Goal: Book appointment/travel/reservation

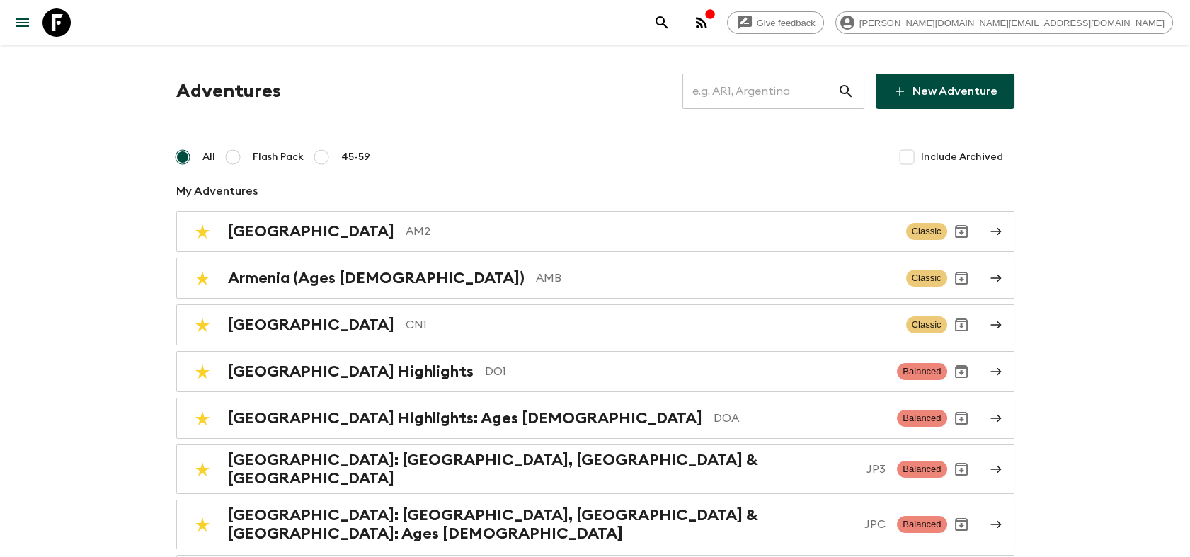
click at [768, 89] on input "text" at bounding box center [760, 92] width 155 height 40
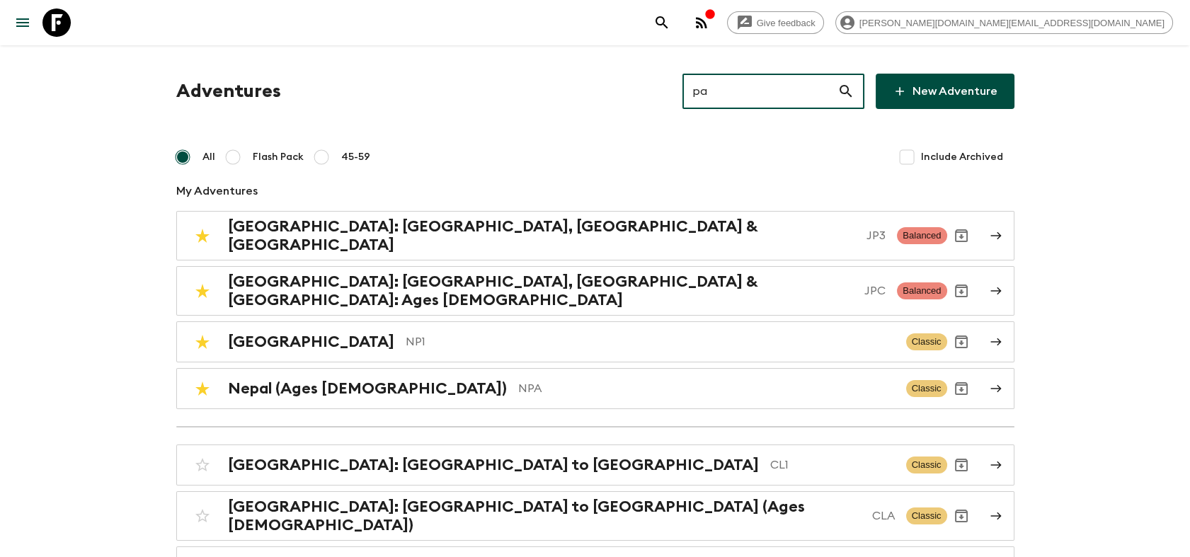
type input "pa1"
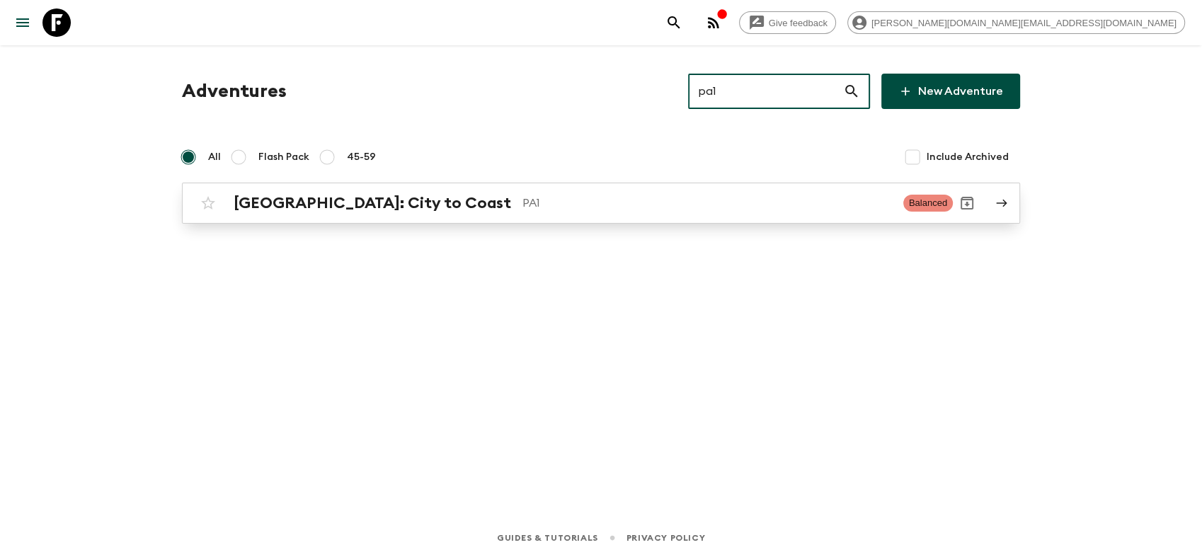
click at [401, 214] on div "[GEOGRAPHIC_DATA]: City to Coast PA1 Balanced" at bounding box center [573, 203] width 759 height 28
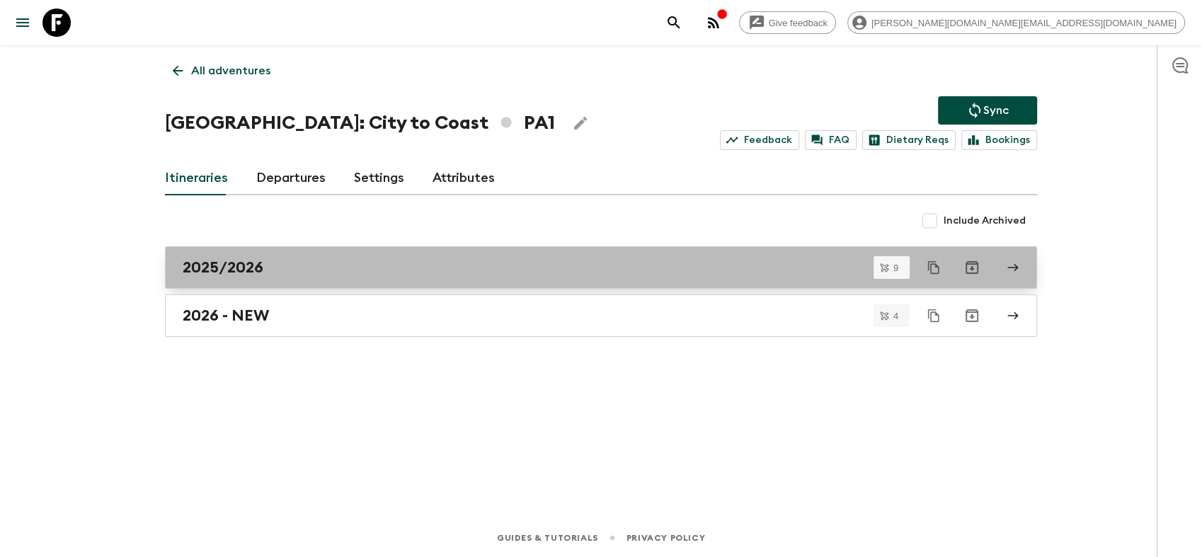
click at [297, 273] on div "2025/2026" at bounding box center [588, 267] width 810 height 18
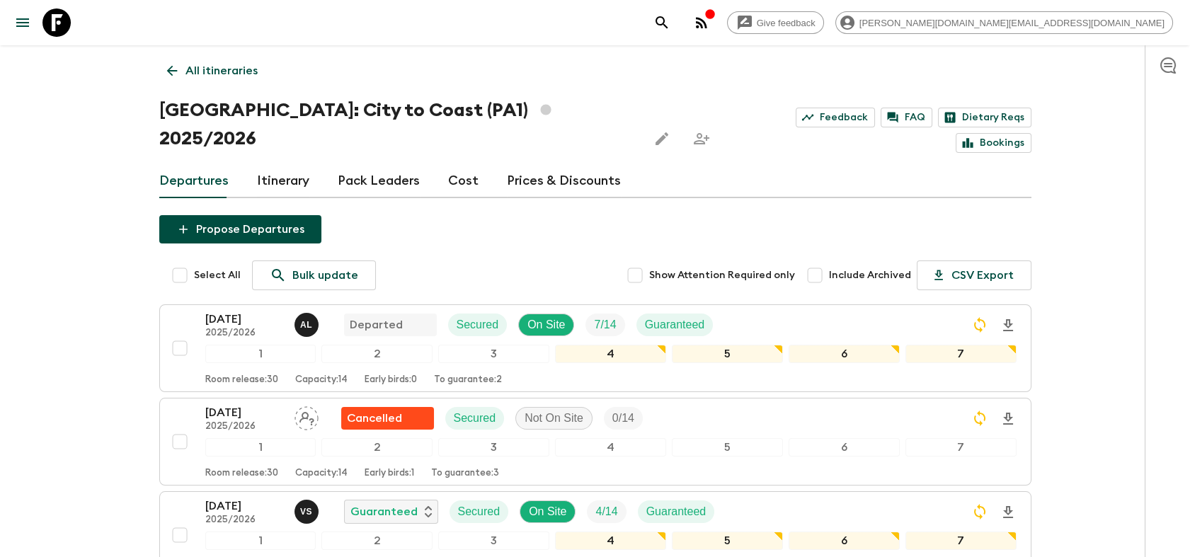
click at [282, 164] on link "Itinerary" at bounding box center [283, 181] width 52 height 34
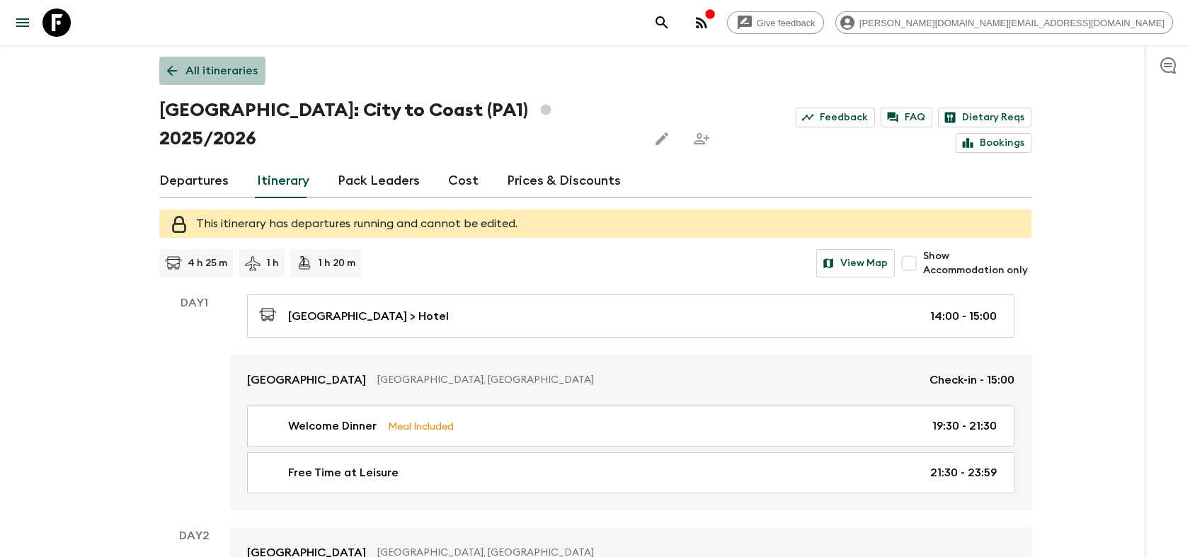
click at [178, 68] on icon at bounding box center [172, 71] width 16 height 16
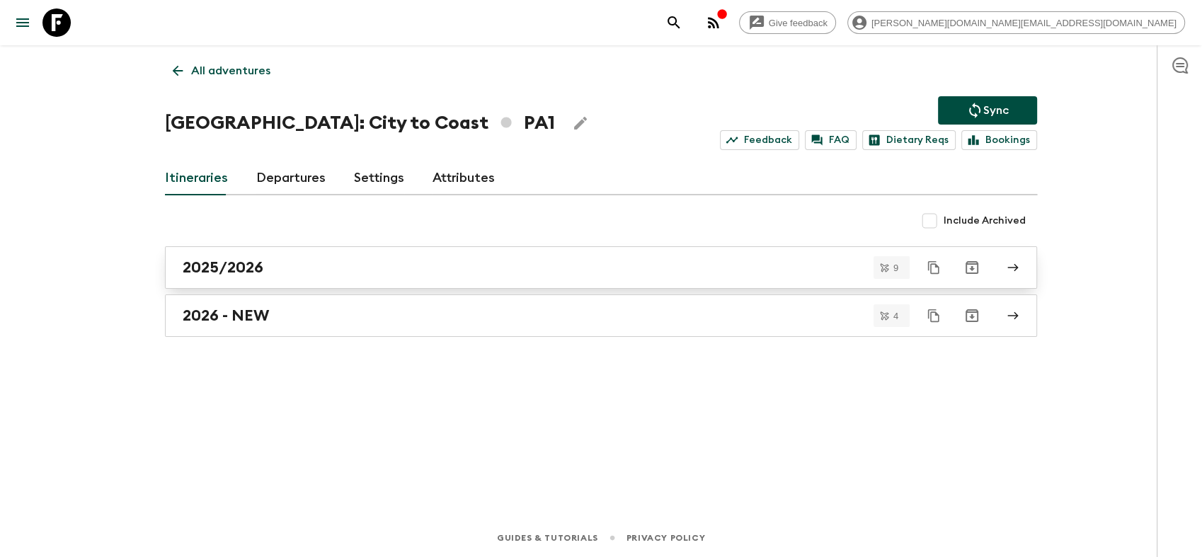
click at [290, 269] on div "2025/2026" at bounding box center [588, 267] width 810 height 18
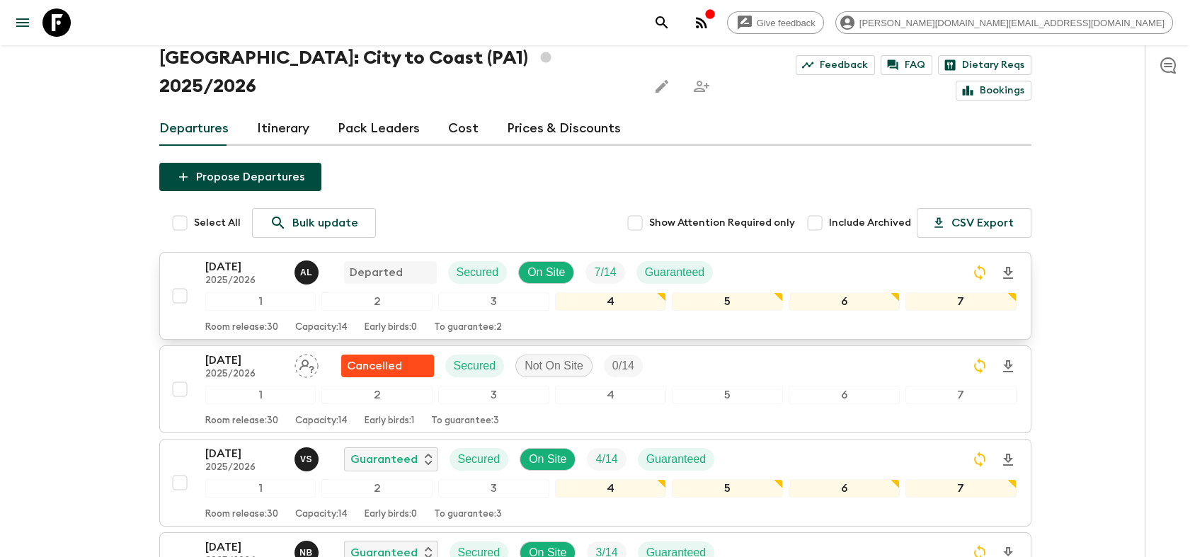
scroll to position [79, 0]
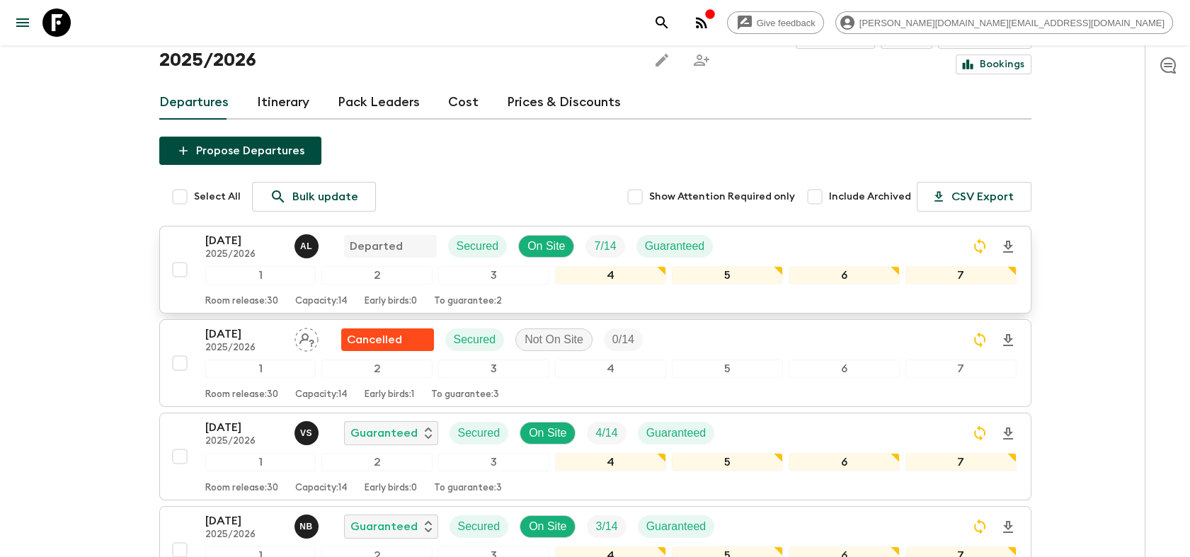
click at [238, 249] on p "2025/2026" at bounding box center [244, 254] width 78 height 11
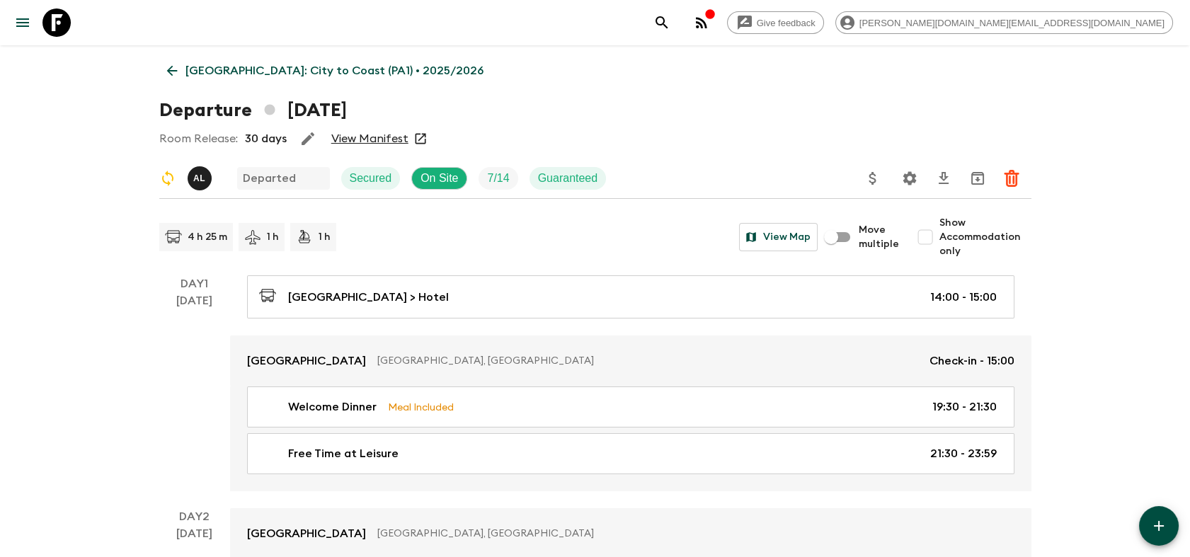
click at [177, 68] on icon at bounding box center [172, 71] width 16 height 16
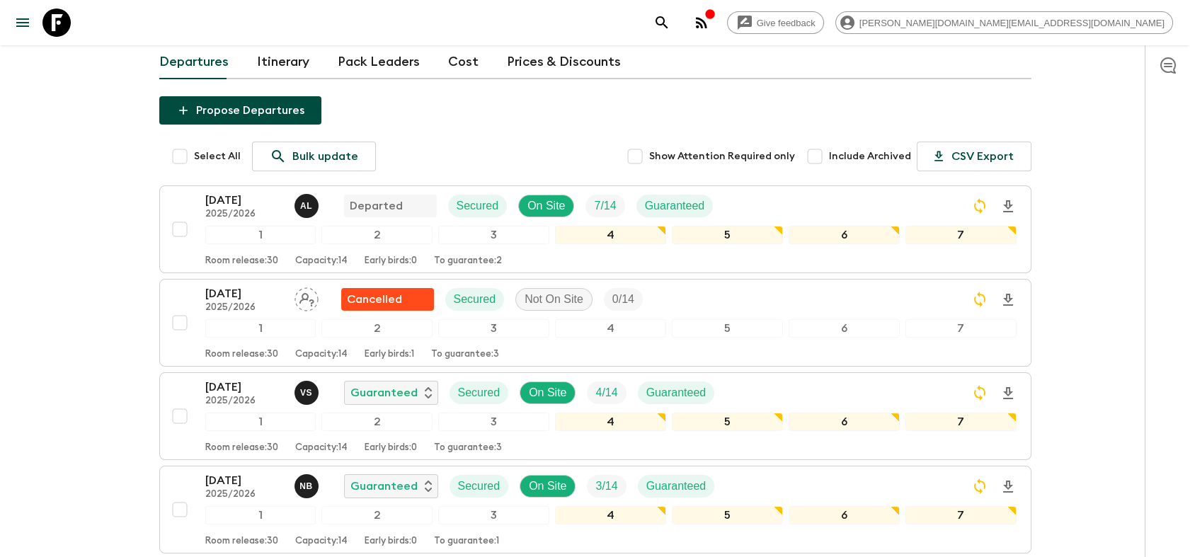
scroll to position [157, 0]
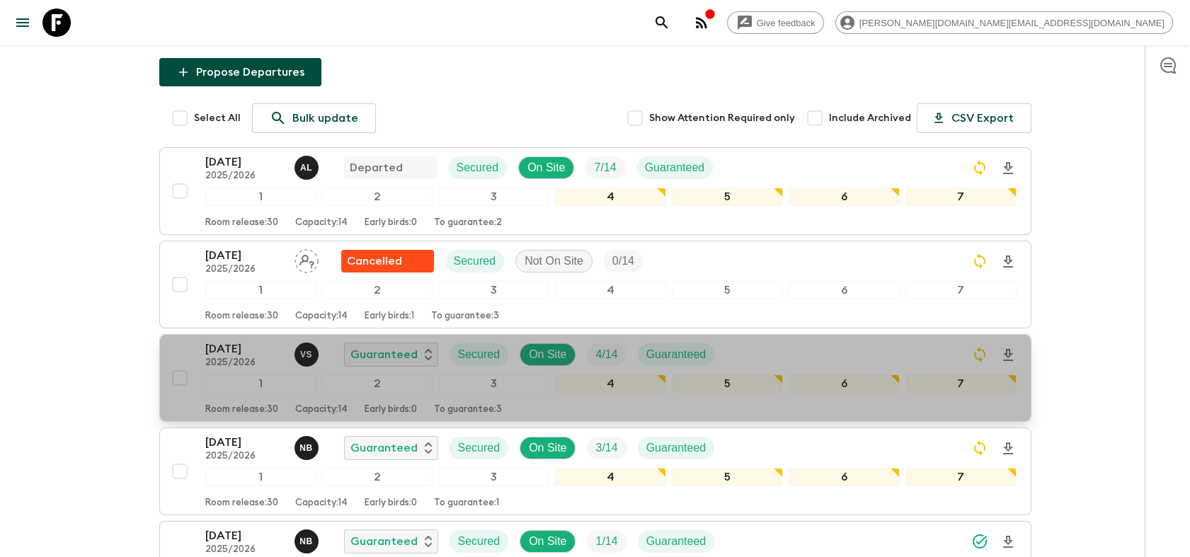
click at [239, 341] on p "[DATE]" at bounding box center [244, 349] width 78 height 17
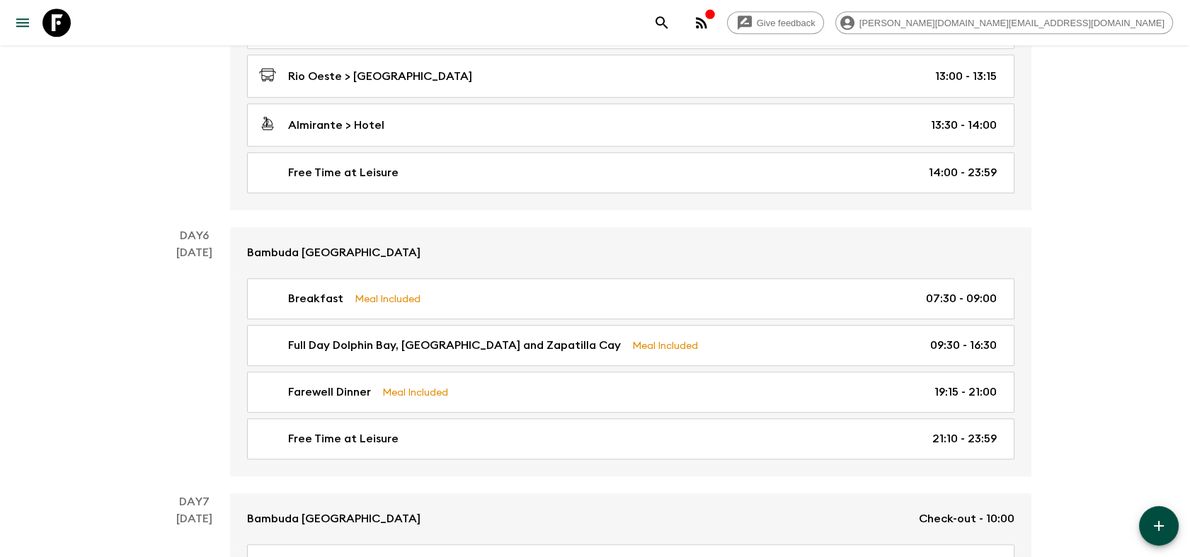
scroll to position [1809, 0]
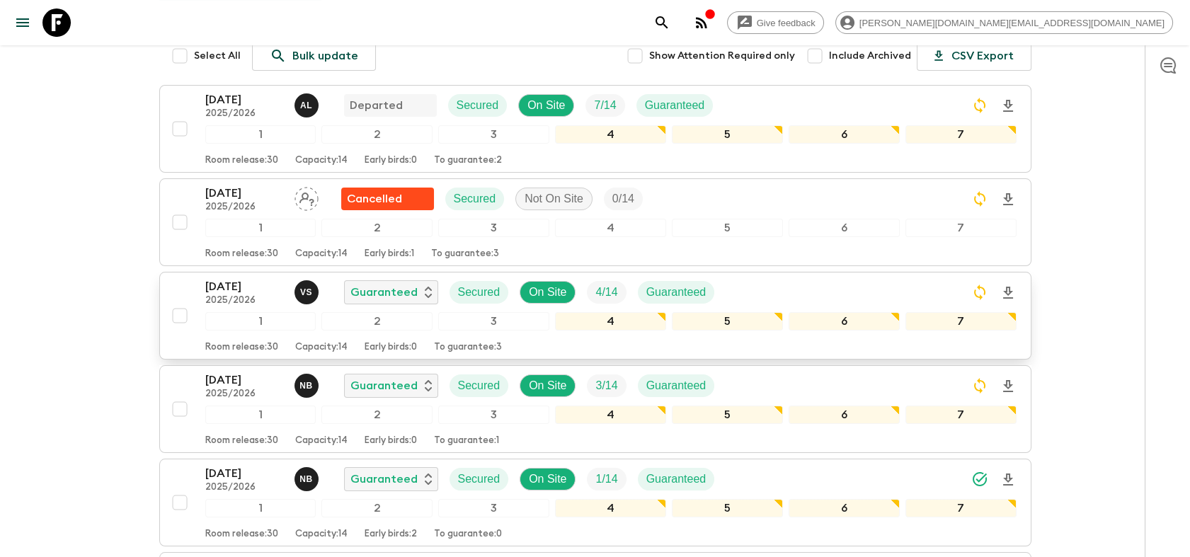
scroll to position [236, 0]
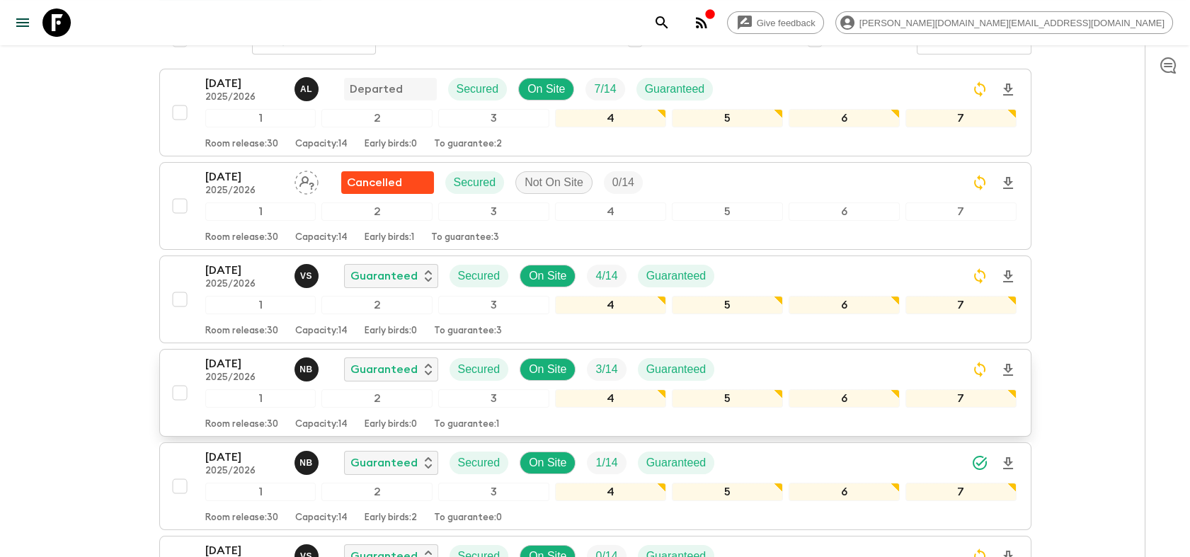
click at [229, 355] on p "[DATE]" at bounding box center [244, 363] width 78 height 17
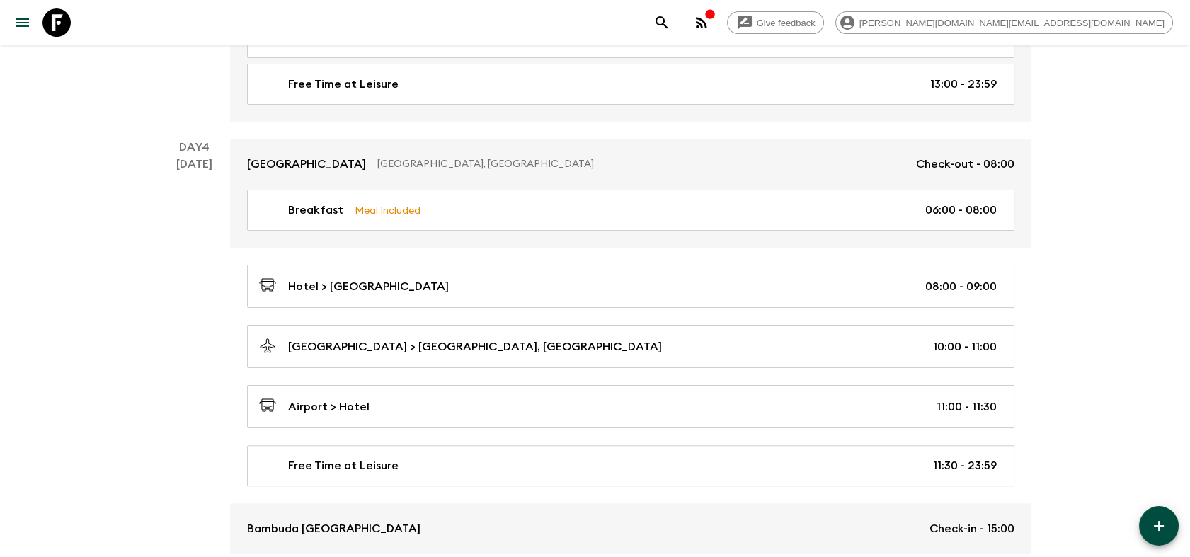
scroll to position [1101, 0]
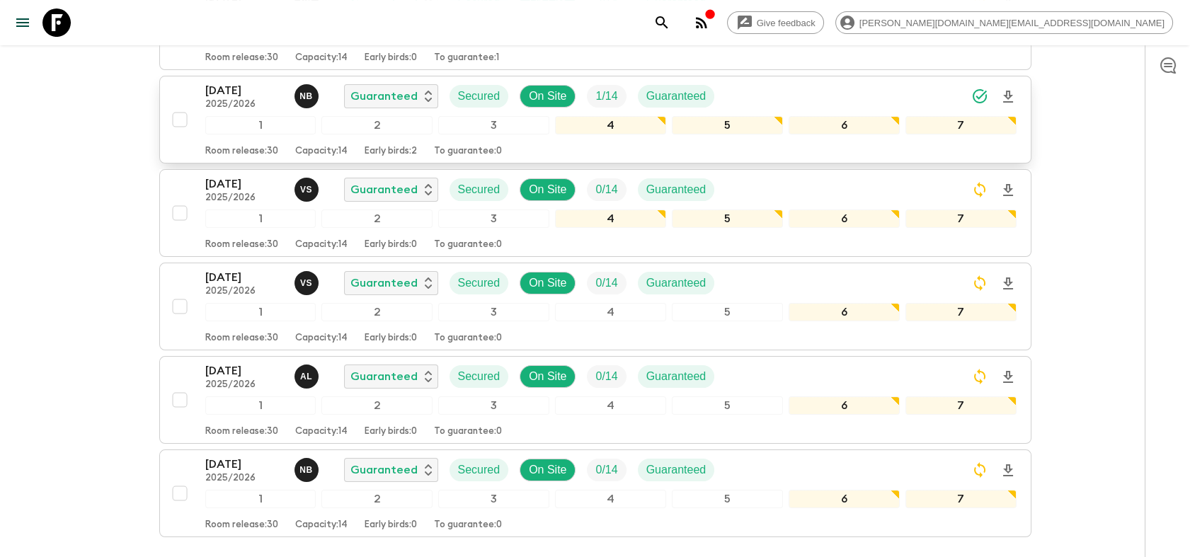
scroll to position [680, 0]
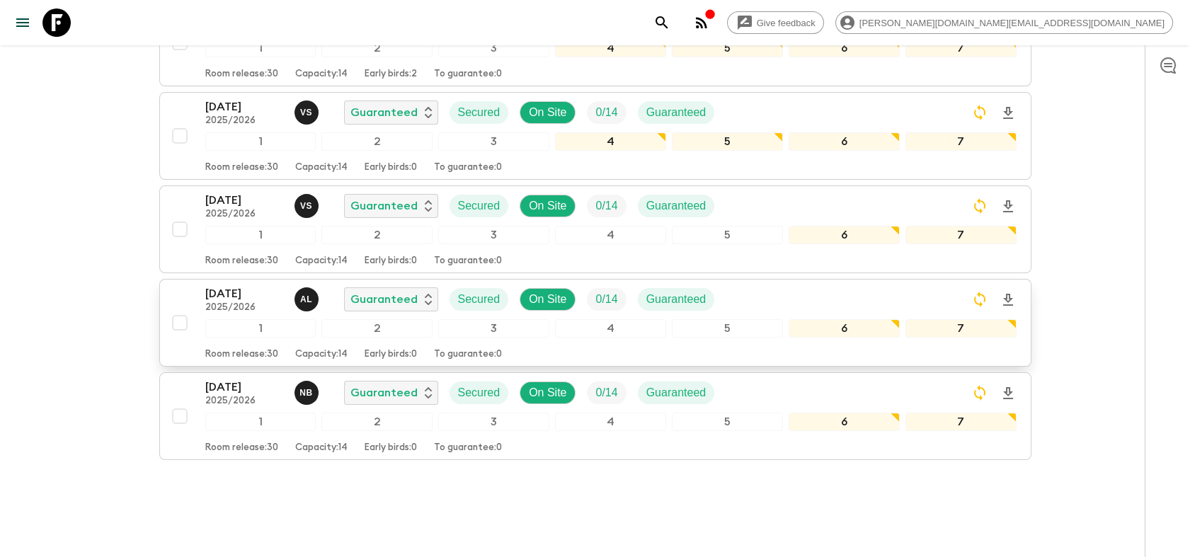
click at [239, 285] on p "[DATE]" at bounding box center [244, 293] width 78 height 17
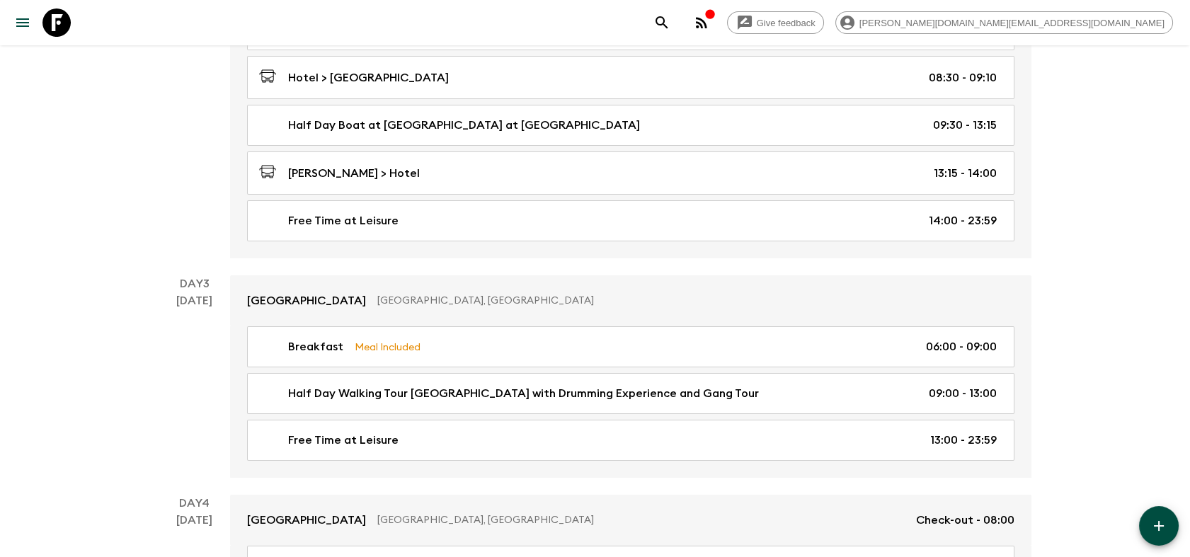
scroll to position [1101, 0]
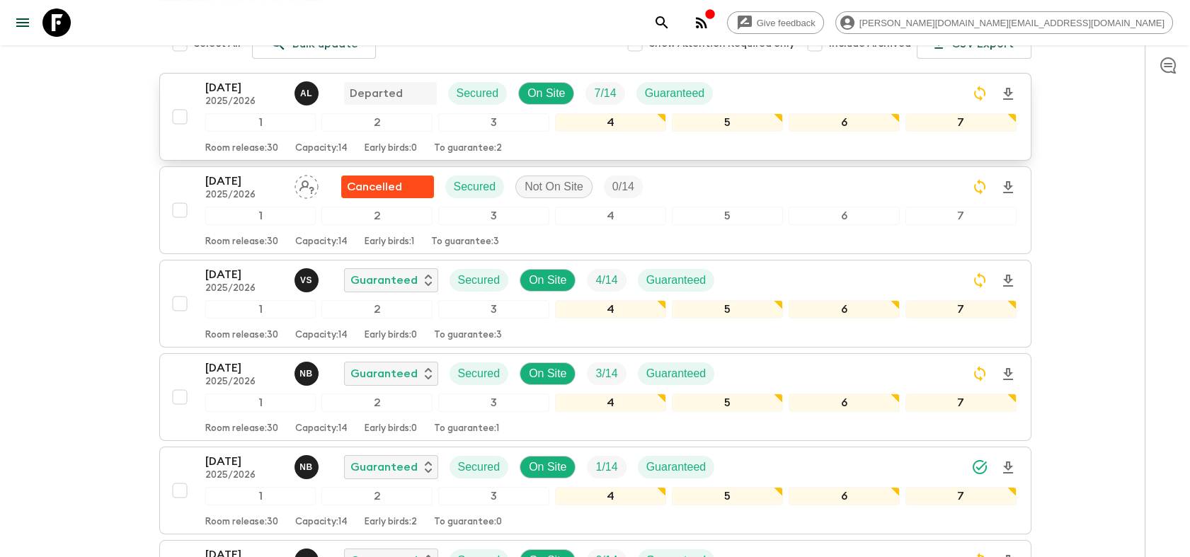
scroll to position [314, 0]
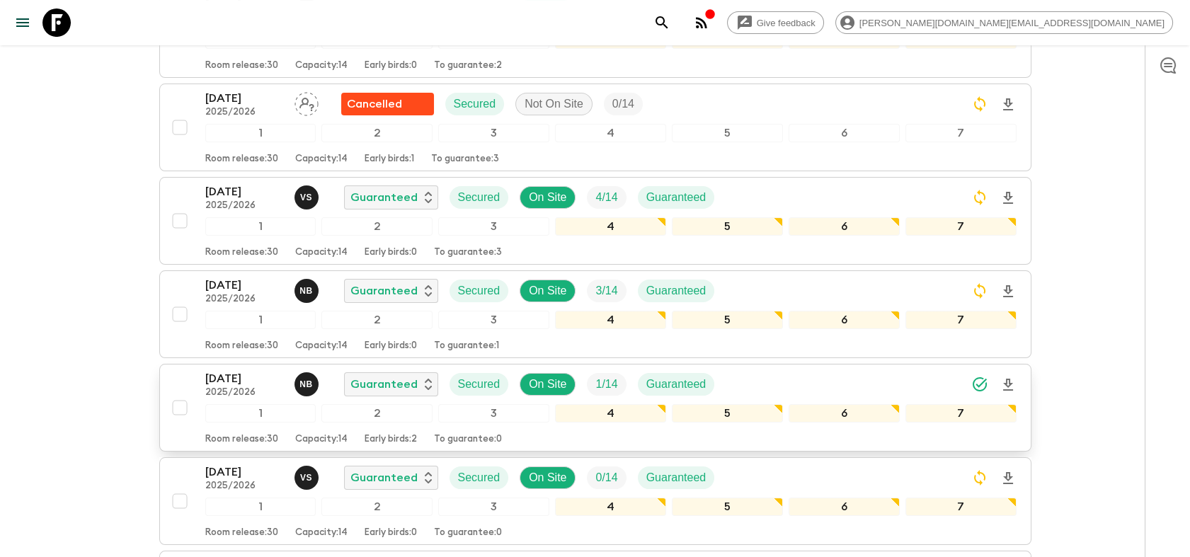
click at [215, 370] on p "[DATE]" at bounding box center [244, 378] width 78 height 17
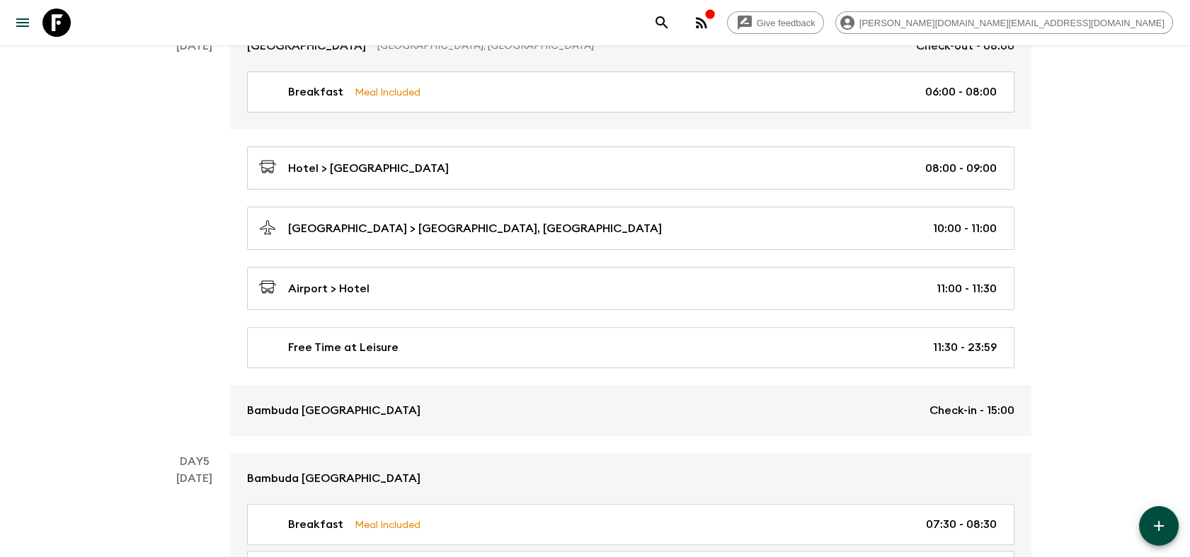
scroll to position [1101, 0]
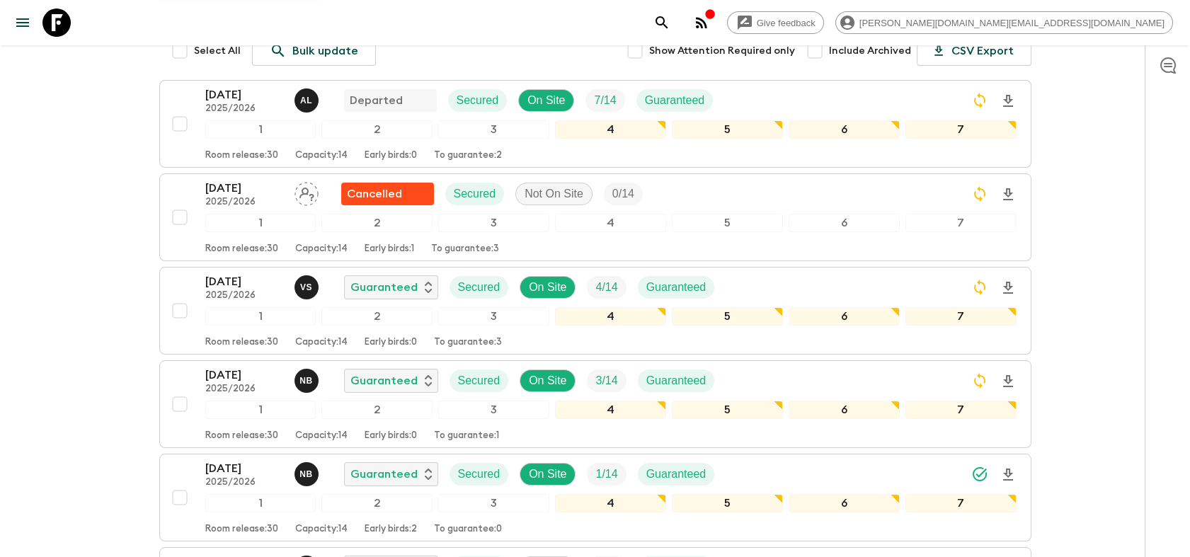
scroll to position [314, 0]
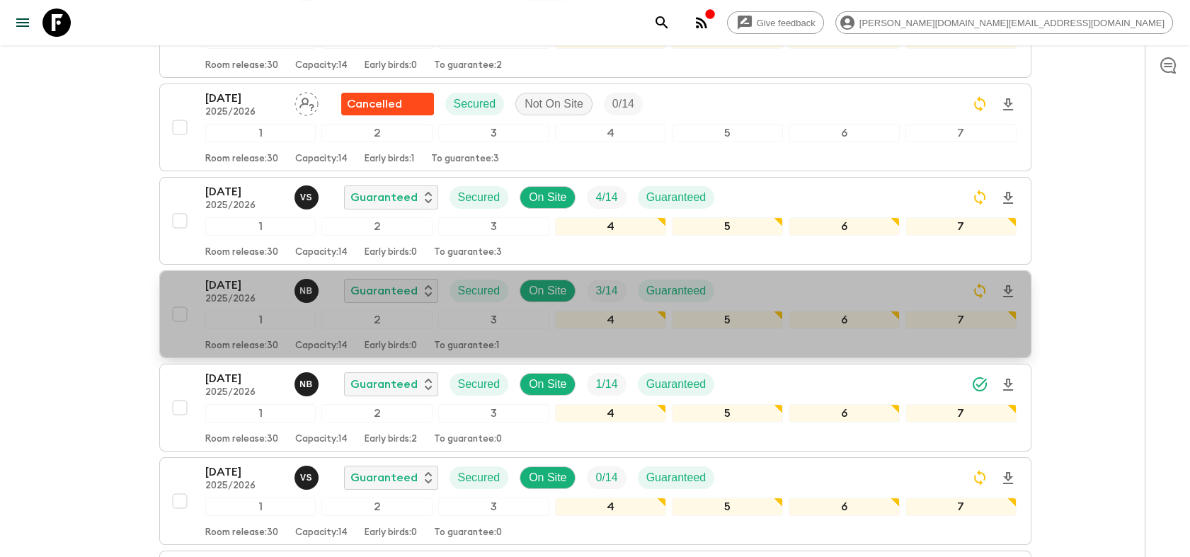
click at [228, 277] on p "[DATE]" at bounding box center [244, 285] width 78 height 17
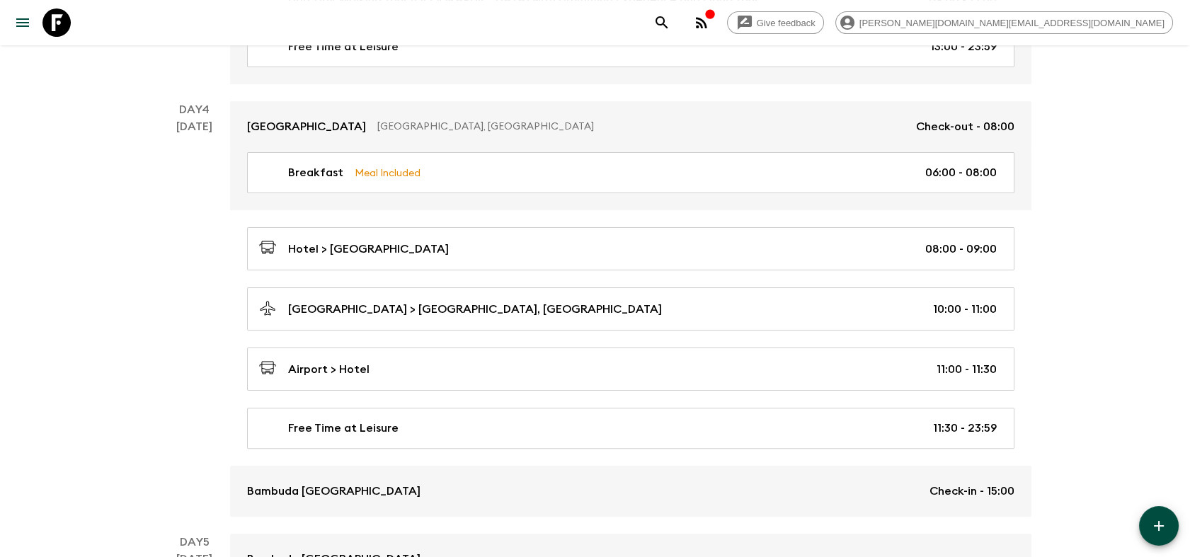
scroll to position [1258, 0]
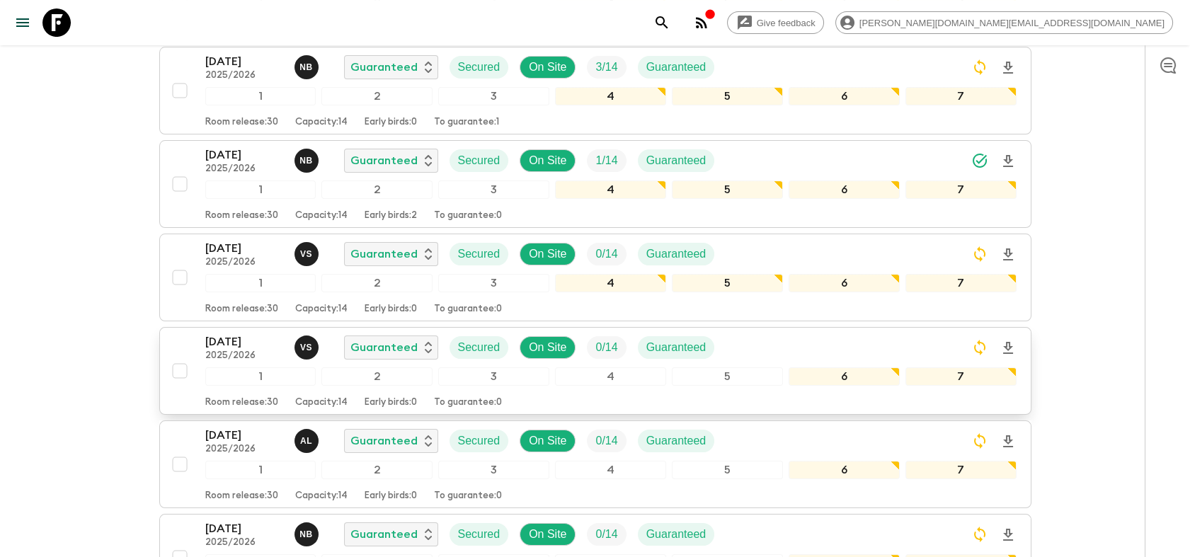
scroll to position [393, 0]
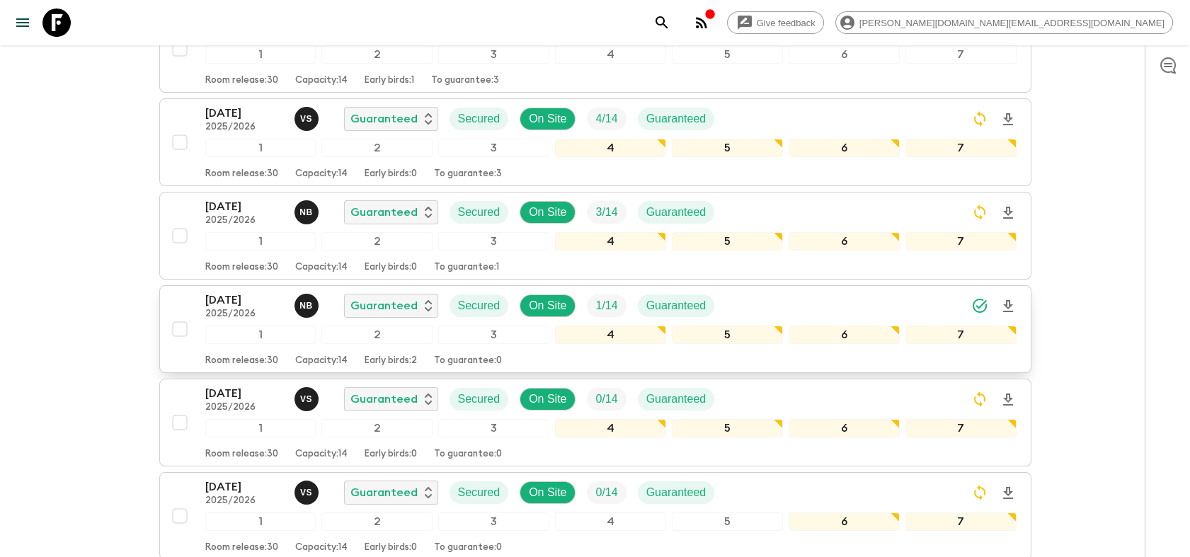
click at [227, 292] on p "[DATE]" at bounding box center [244, 300] width 78 height 17
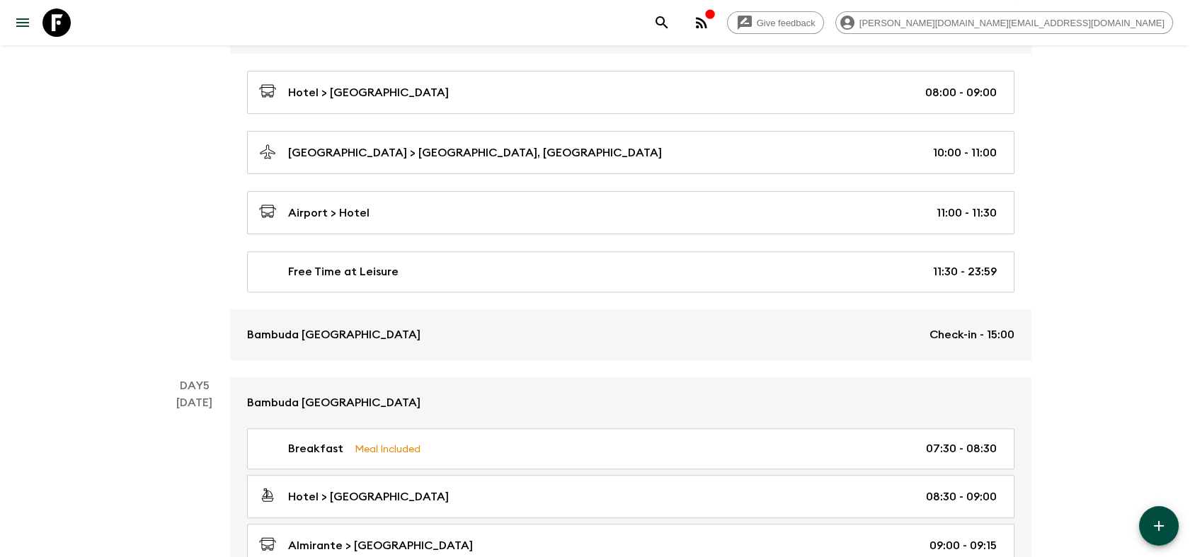
scroll to position [1180, 0]
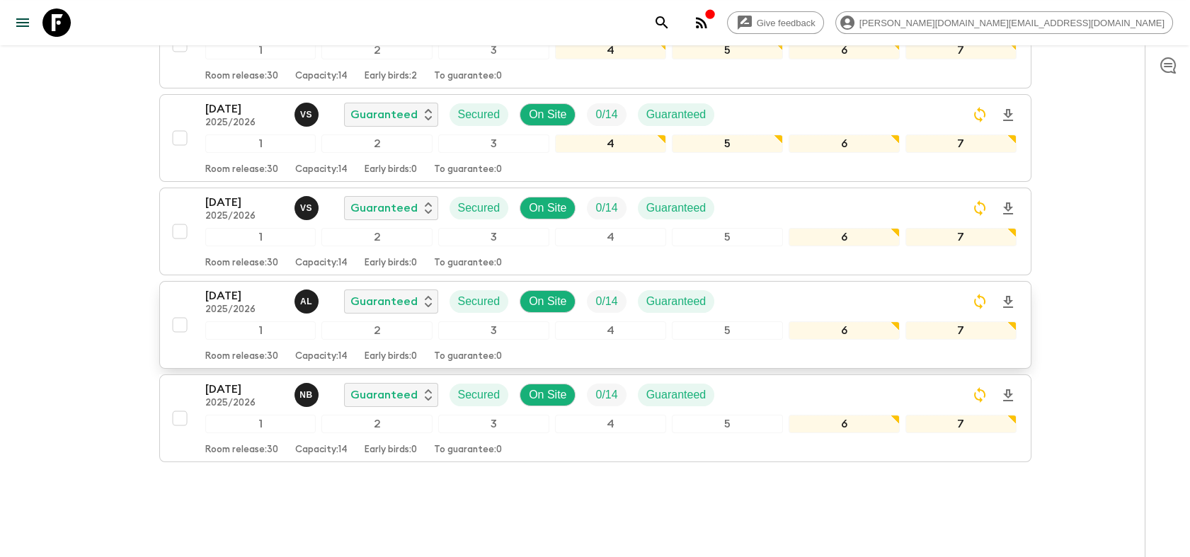
scroll to position [680, 0]
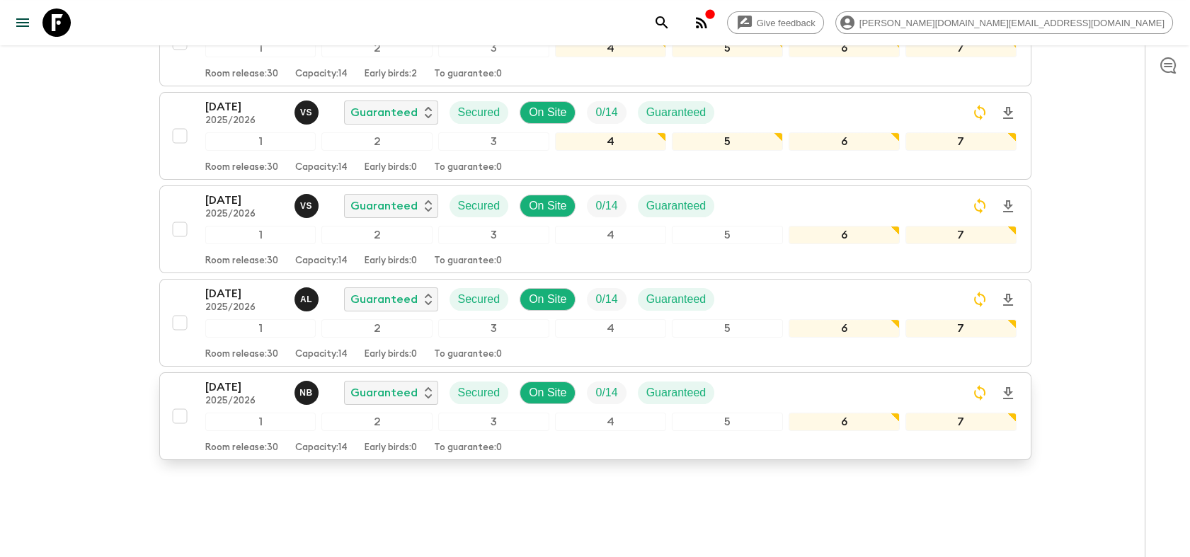
click at [229, 372] on button "[DATE] 2025/2026 N B Guaranteed Secured On Site 0 / 14 Guaranteed 1 2 3 4 5 6 7…" at bounding box center [595, 416] width 872 height 88
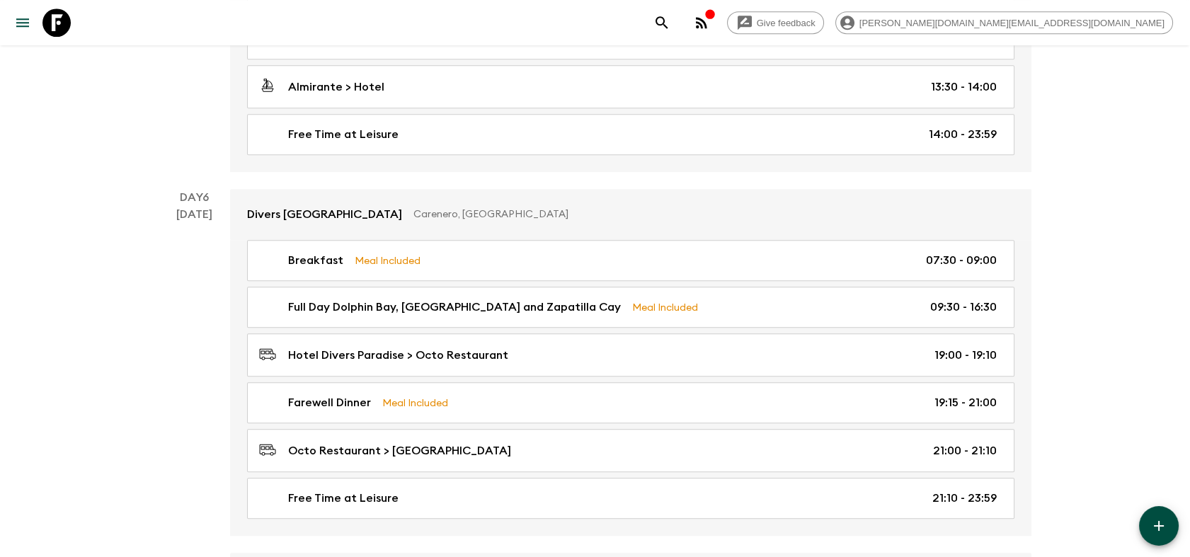
scroll to position [1731, 0]
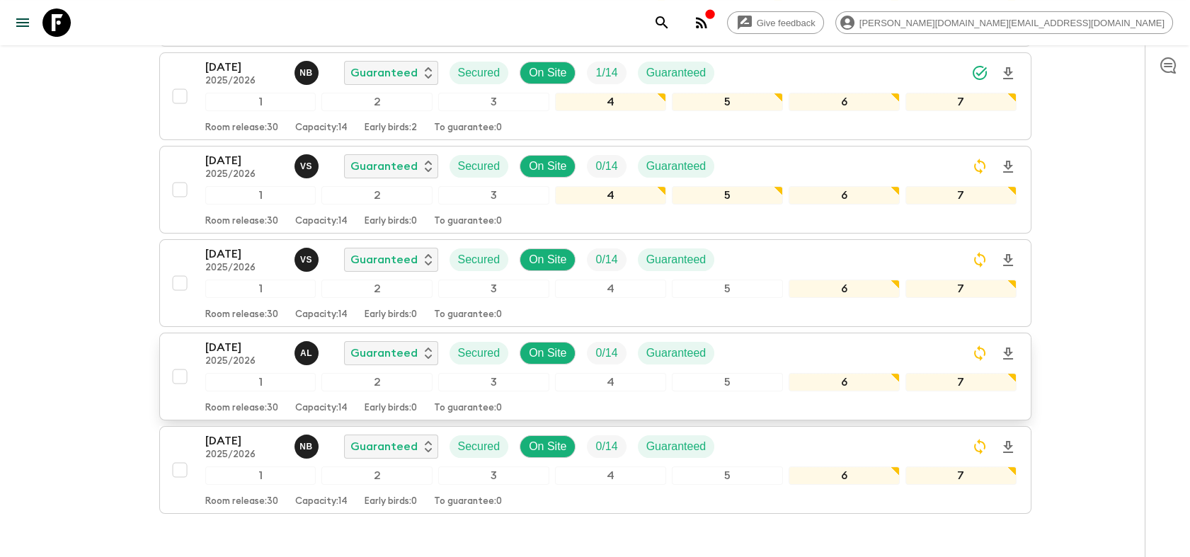
scroll to position [601, 0]
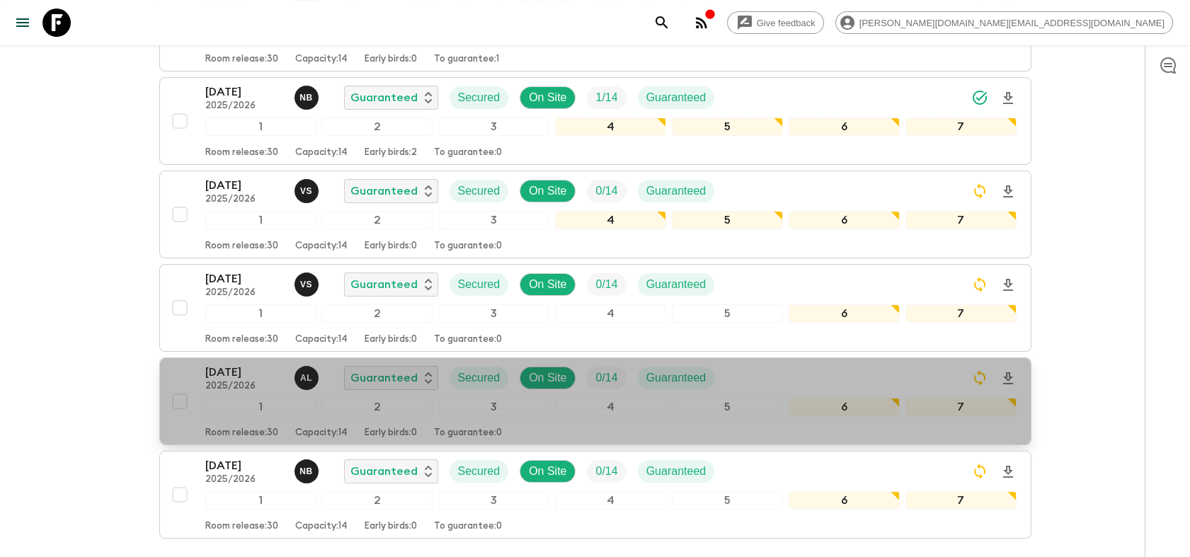
click at [238, 364] on p "[DATE]" at bounding box center [244, 372] width 78 height 17
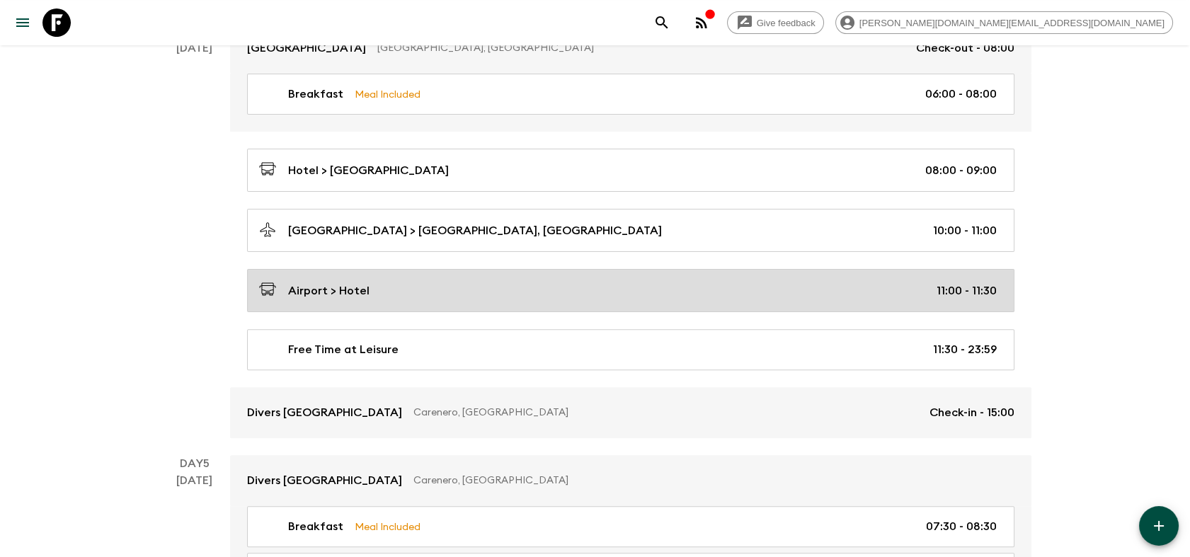
scroll to position [1101, 0]
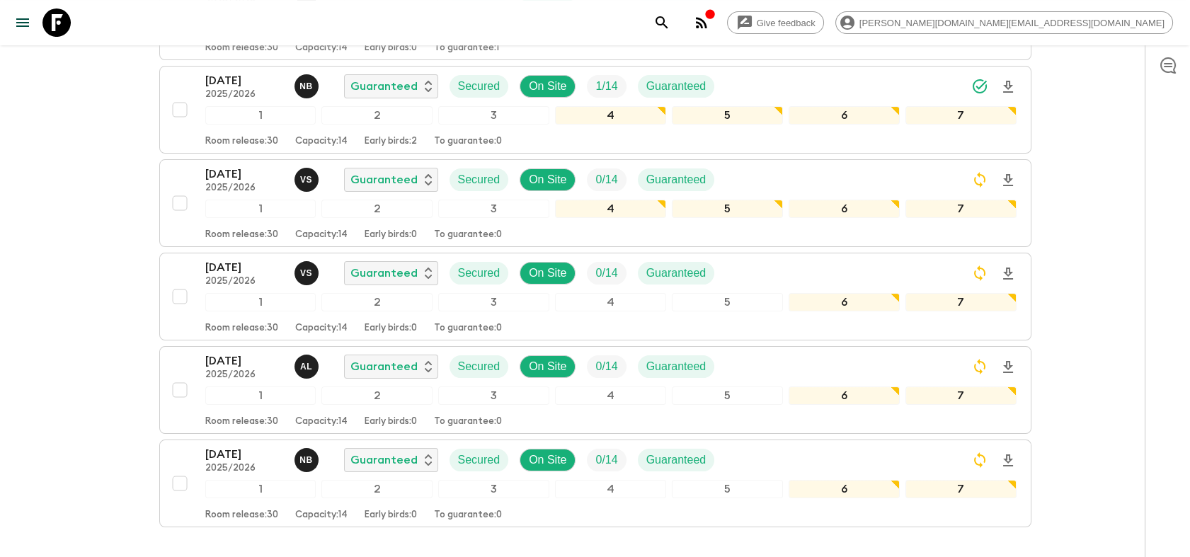
scroll to position [680, 0]
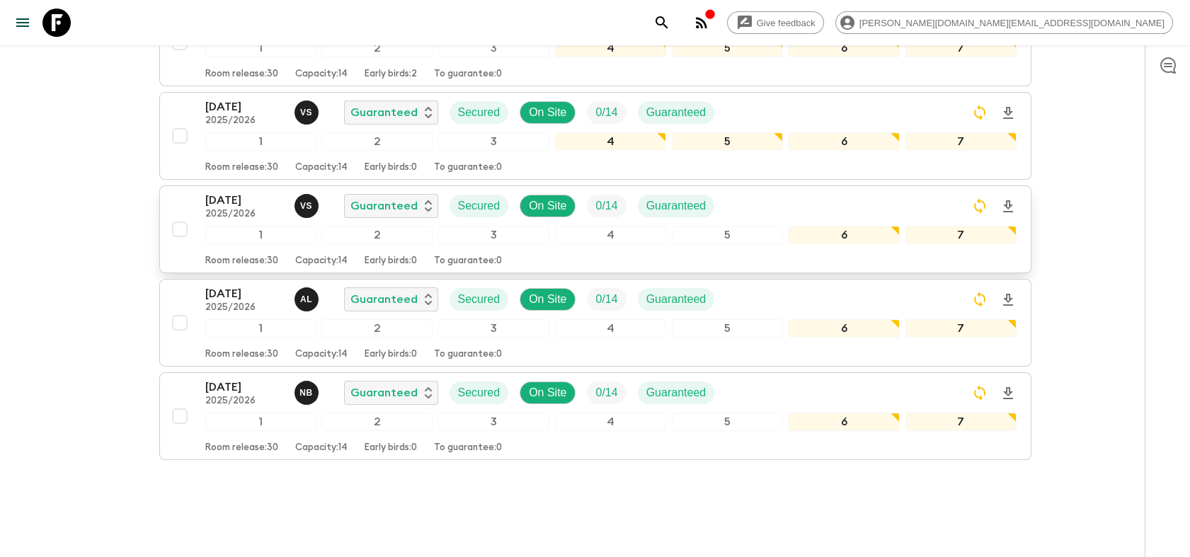
click at [230, 192] on p "[DATE]" at bounding box center [244, 200] width 78 height 17
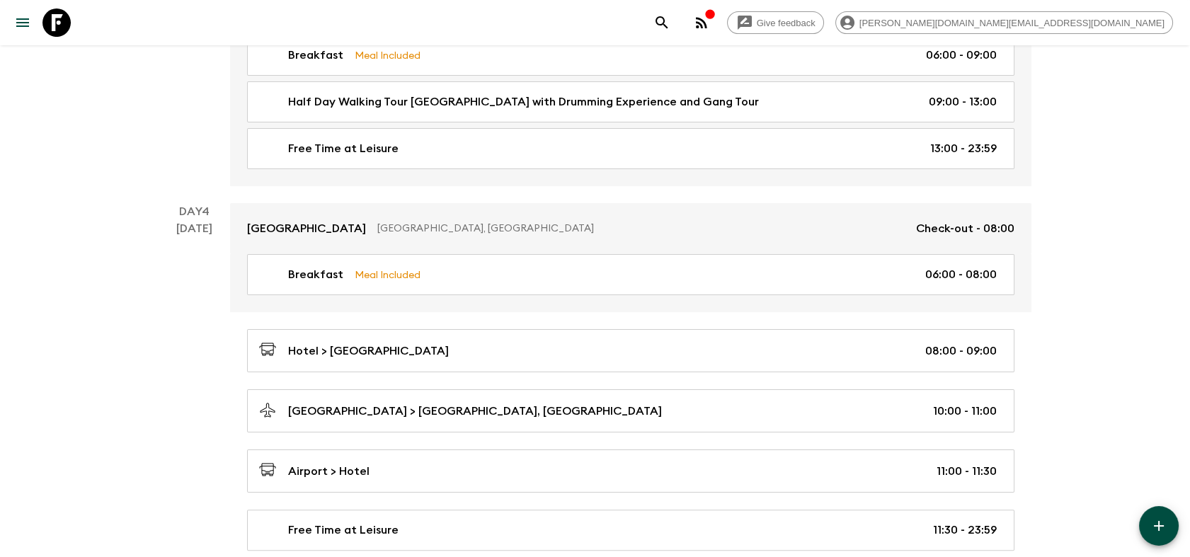
scroll to position [1101, 0]
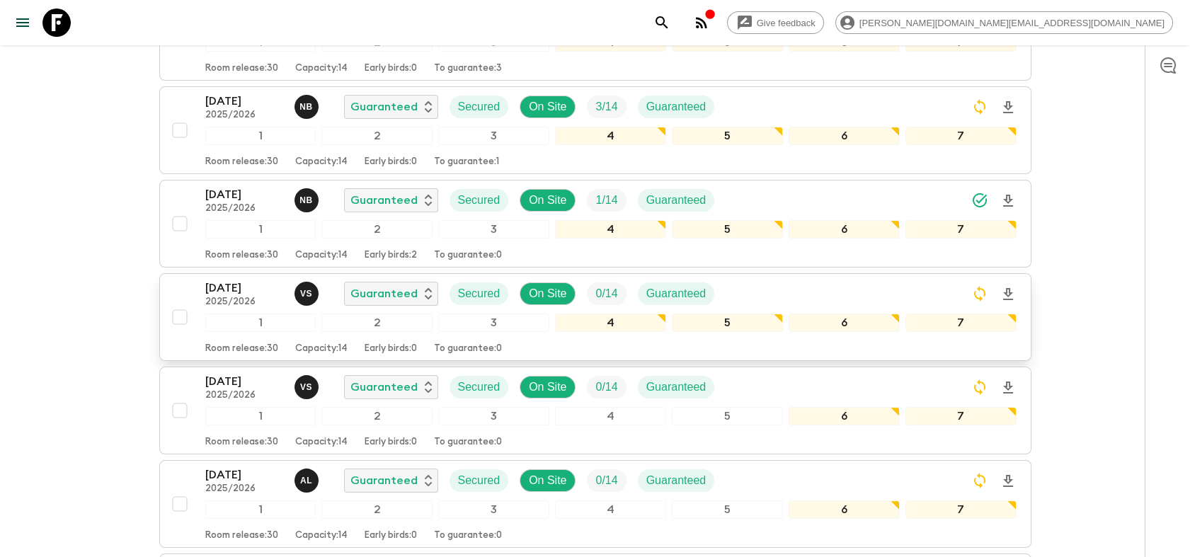
scroll to position [472, 0]
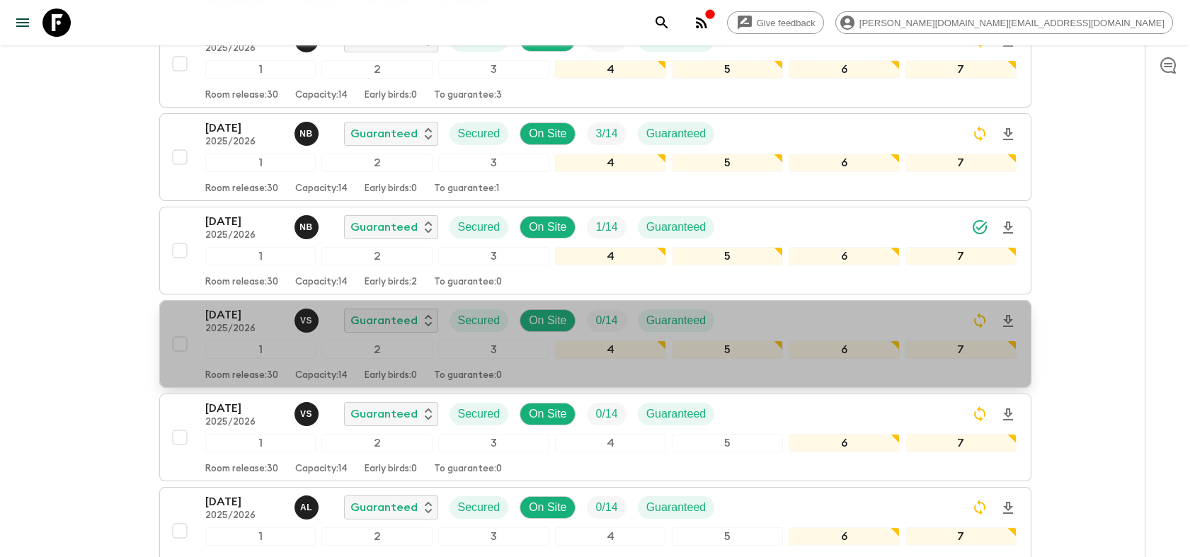
click at [227, 307] on p "[DATE]" at bounding box center [244, 315] width 78 height 17
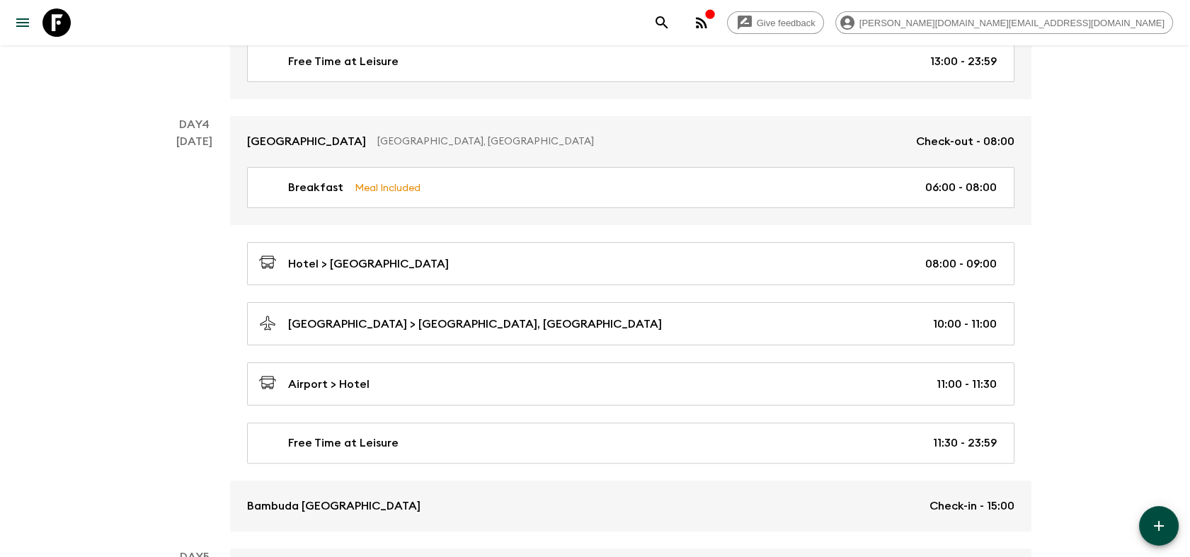
scroll to position [1022, 0]
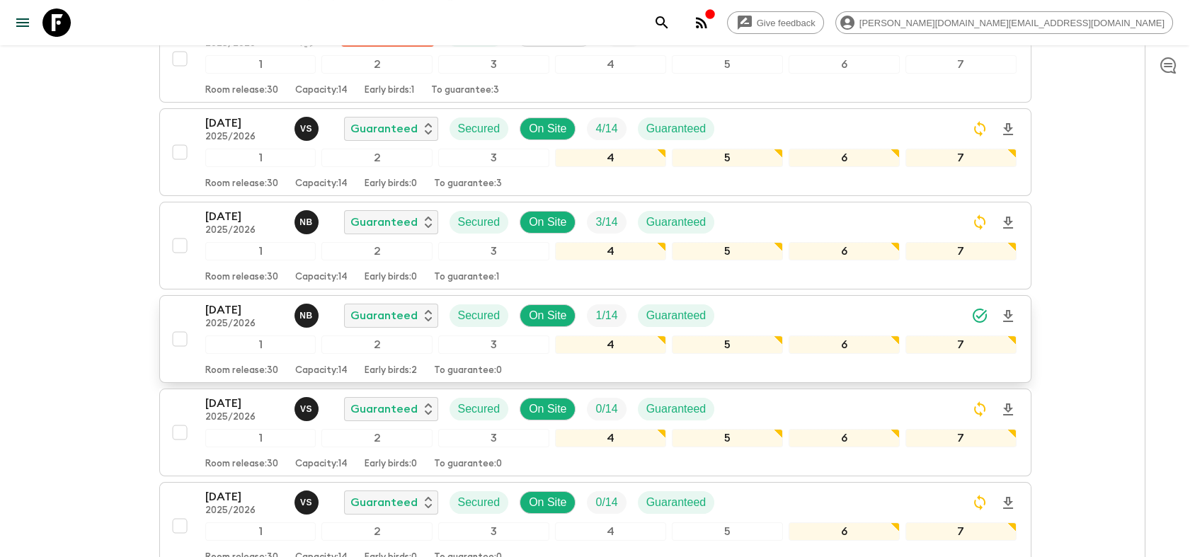
scroll to position [393, 0]
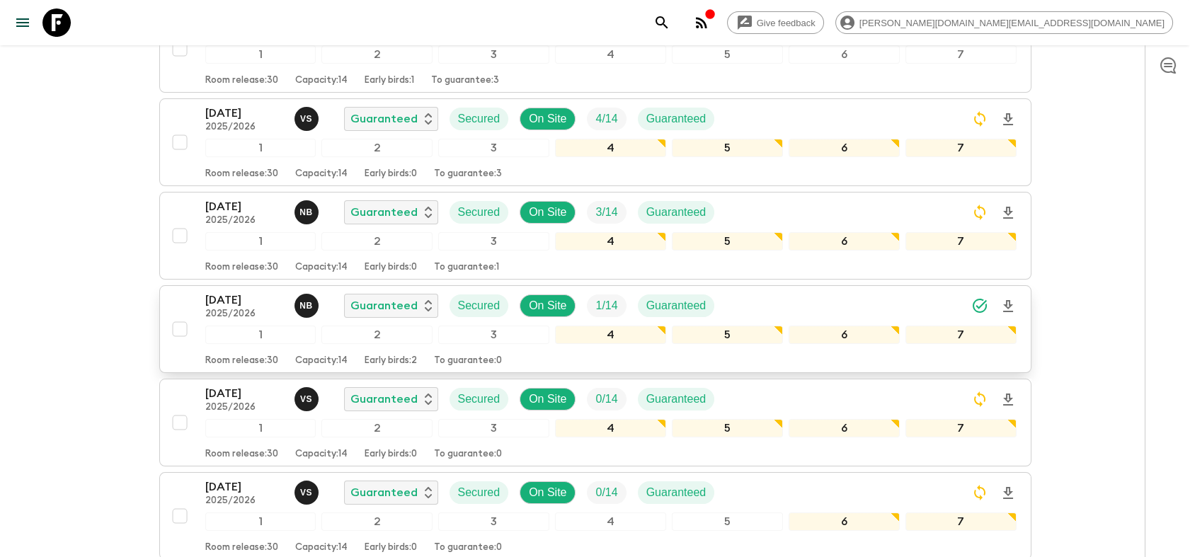
click at [250, 292] on p "[DATE]" at bounding box center [244, 300] width 78 height 17
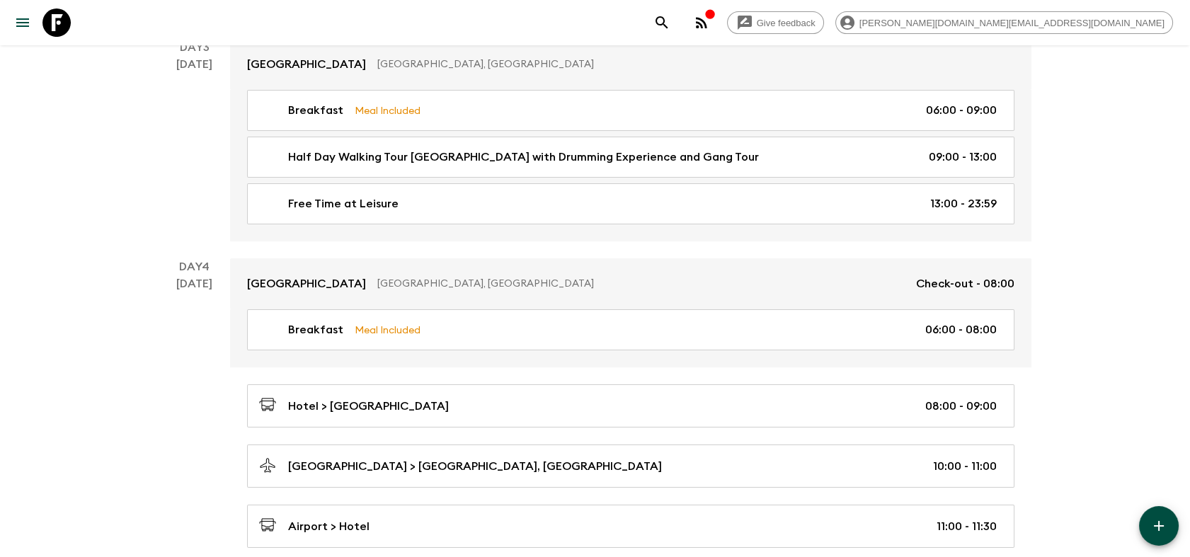
scroll to position [1180, 0]
